Goal: Navigation & Orientation: Find specific page/section

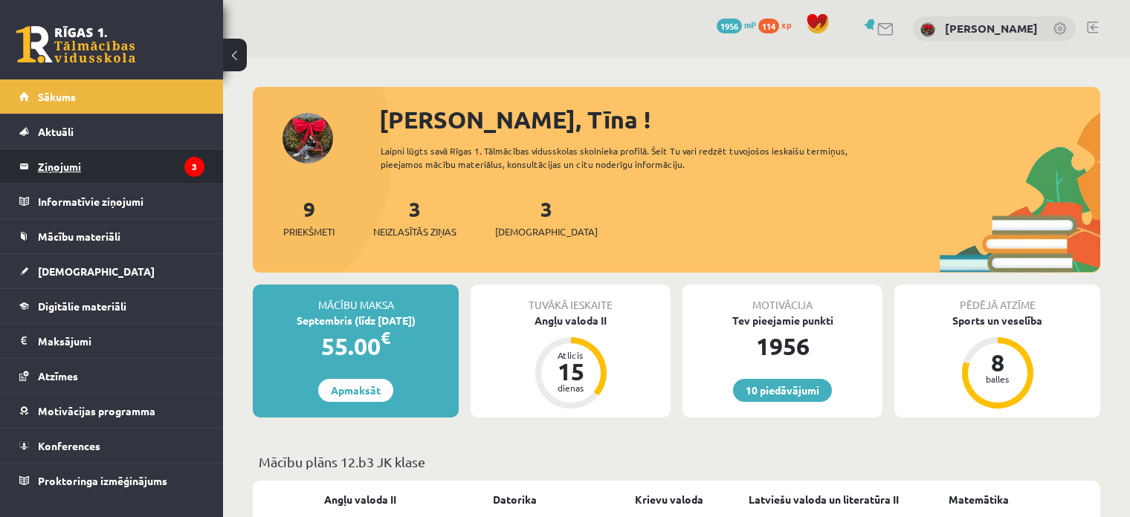
click at [112, 170] on legend "Ziņojumi 3" at bounding box center [121, 166] width 167 height 34
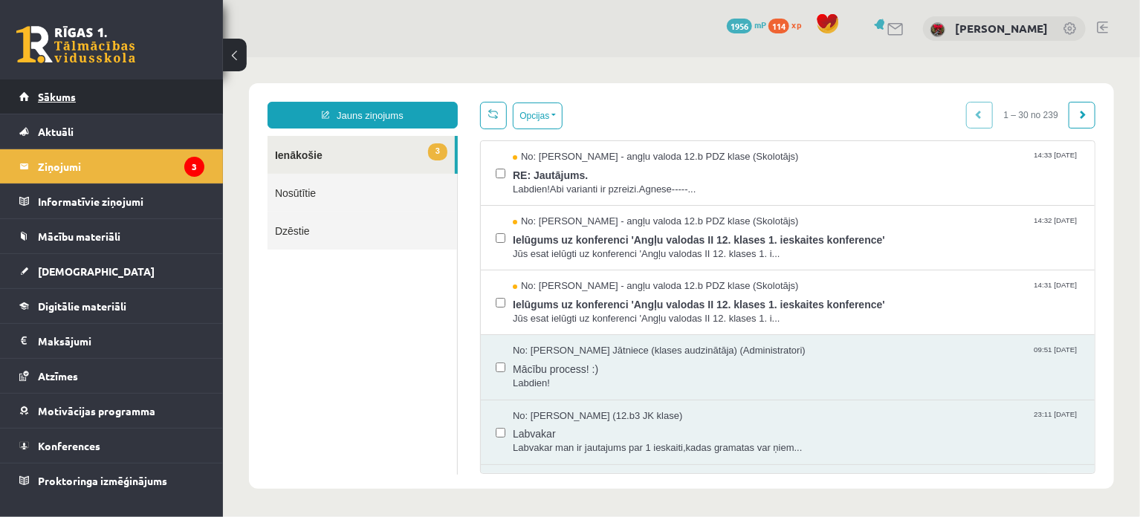
click at [129, 96] on link "Sākums" at bounding box center [111, 97] width 185 height 34
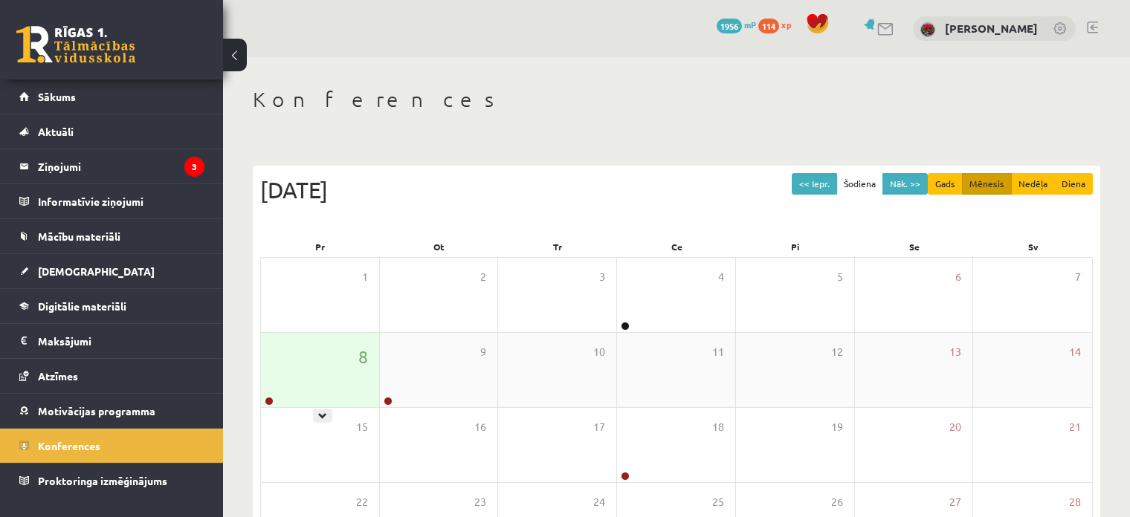
drag, startPoint x: 300, startPoint y: 338, endPoint x: 300, endPoint y: 349, distance: 11.2
click at [300, 339] on div "8" at bounding box center [320, 370] width 118 height 74
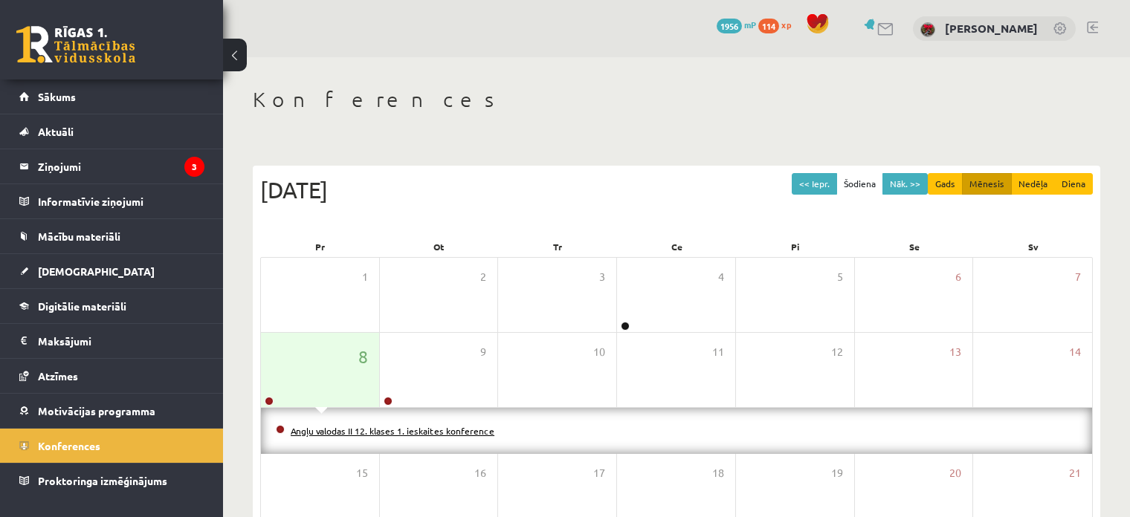
click at [307, 427] on link "Angļu valodas II 12. klases 1. ieskaites konference" at bounding box center [393, 431] width 204 height 12
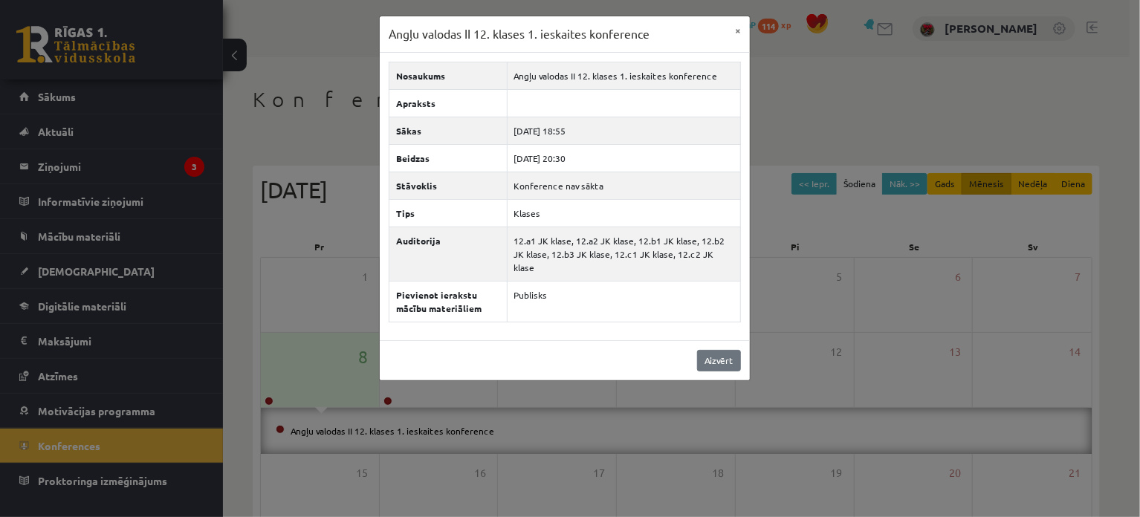
click at [708, 340] on div "Aizvērt" at bounding box center [565, 360] width 370 height 40
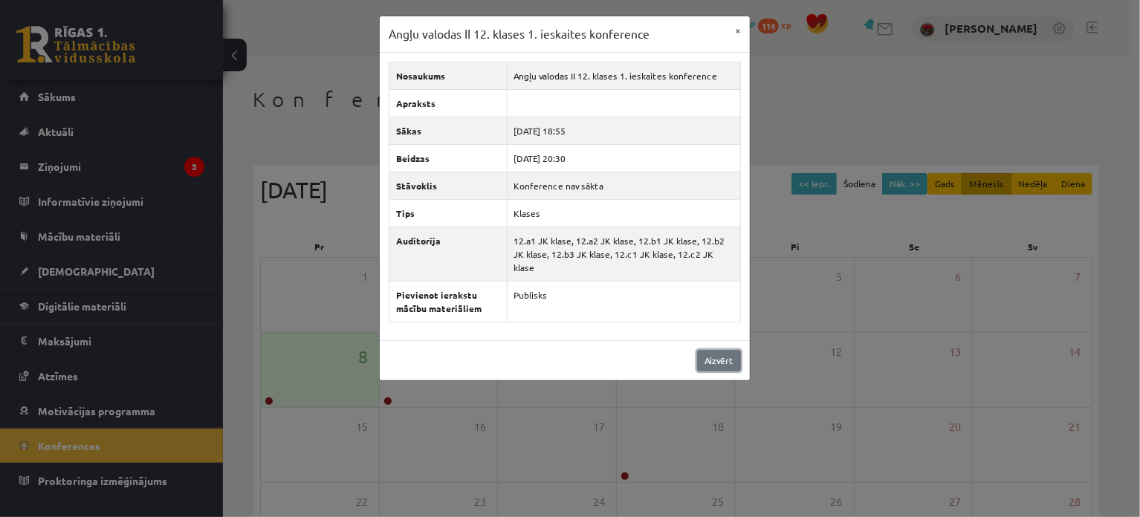
click at [732, 350] on link "Aizvērt" at bounding box center [719, 361] width 44 height 22
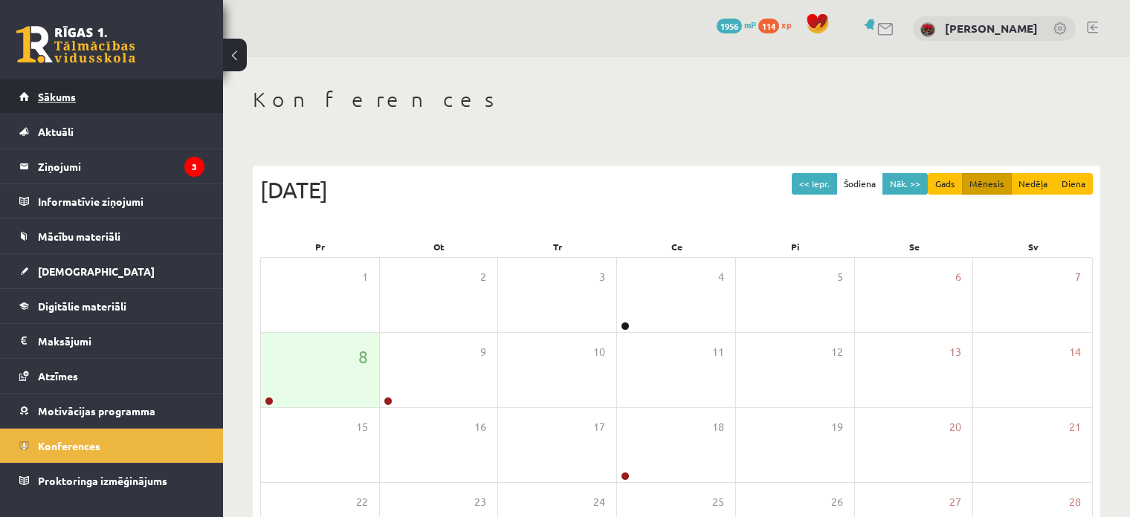
click at [62, 92] on span "Sākums" at bounding box center [57, 96] width 38 height 13
